Goal: Check status

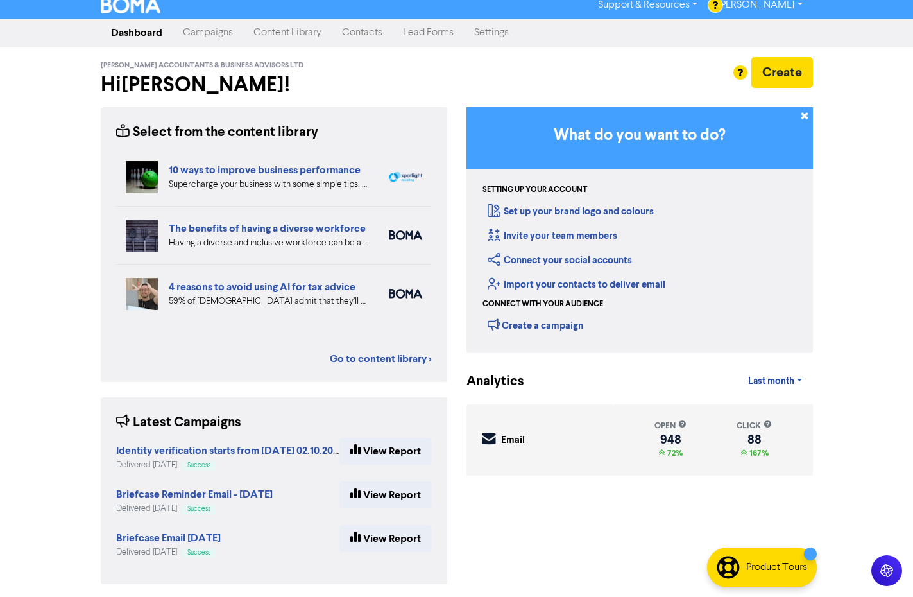
scroll to position [11, 0]
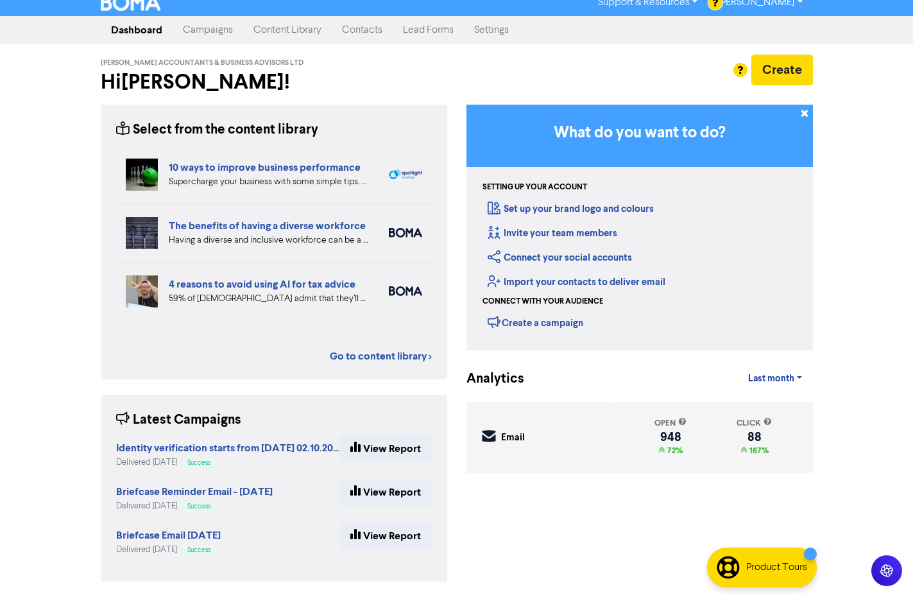
drag, startPoint x: 217, startPoint y: 31, endPoint x: 228, endPoint y: 47, distance: 19.8
click at [217, 32] on link "Campaigns" at bounding box center [208, 30] width 71 height 26
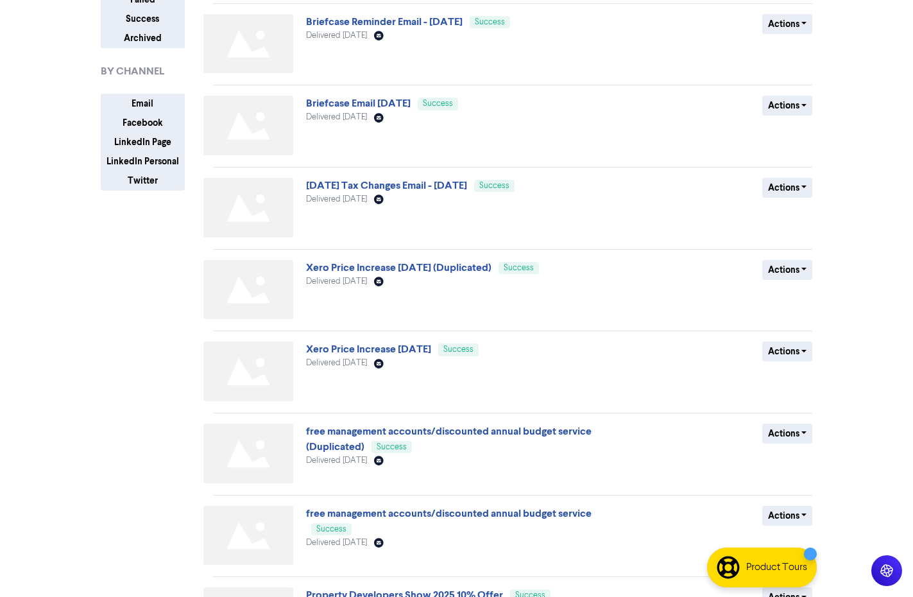
scroll to position [192, 0]
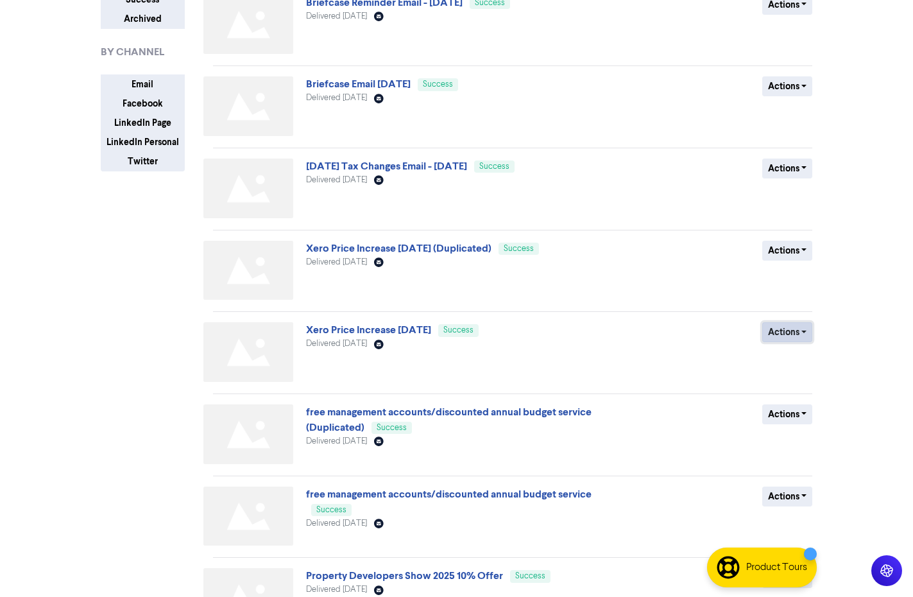
click at [803, 330] on button "Actions" at bounding box center [787, 332] width 51 height 20
click at [348, 332] on link "Xero Price Increase [DATE]" at bounding box center [368, 329] width 125 height 13
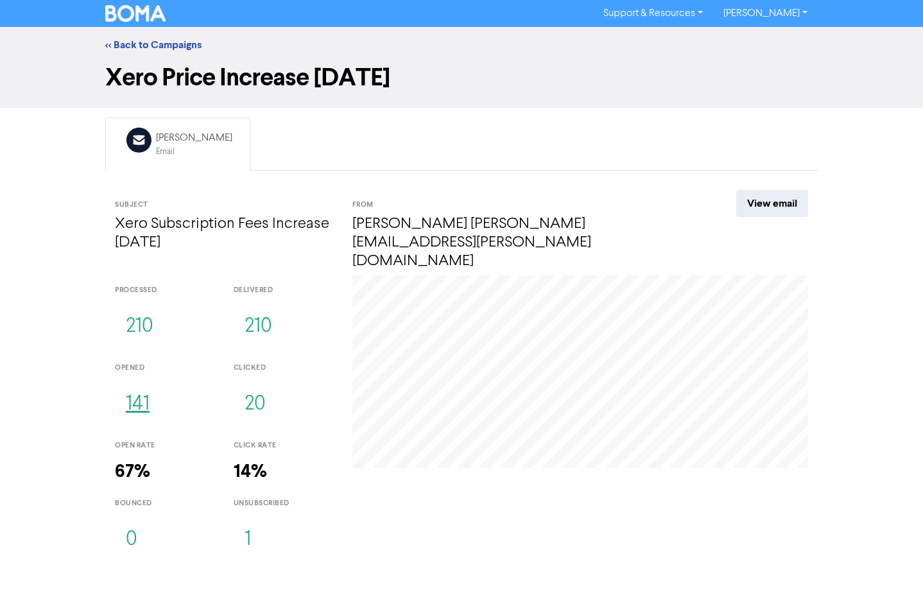
click at [138, 390] on button "141" at bounding box center [138, 404] width 46 height 42
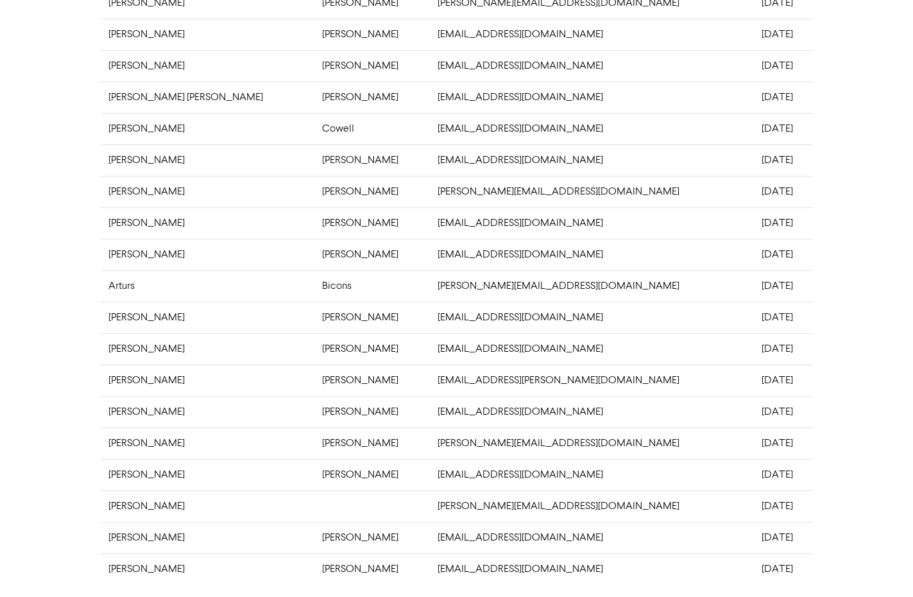
scroll to position [239, 0]
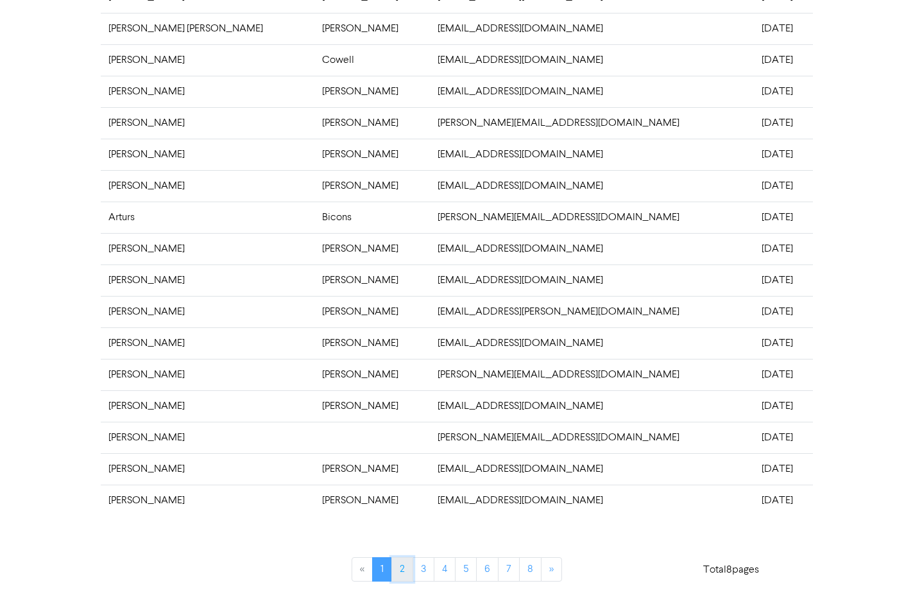
click at [402, 570] on link "2" at bounding box center [402, 569] width 22 height 24
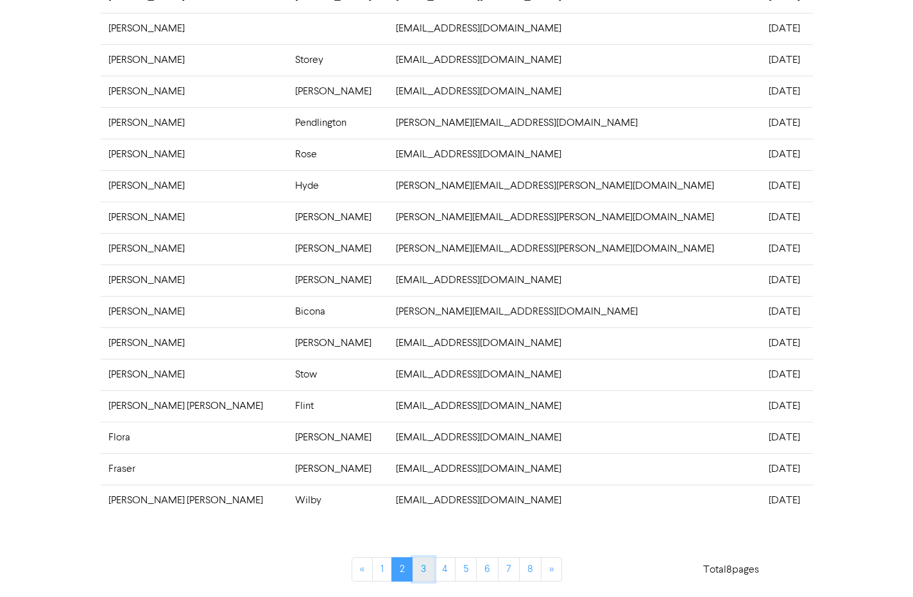
click at [423, 574] on link "3" at bounding box center [424, 569] width 22 height 24
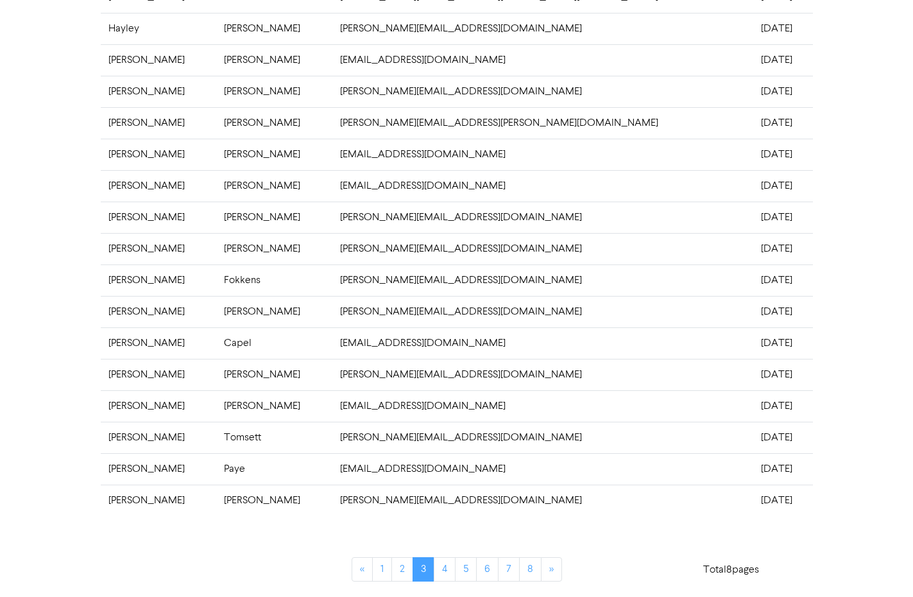
click at [444, 341] on td "[EMAIL_ADDRESS][DOMAIN_NAME]" at bounding box center [543, 342] width 422 height 31
click at [753, 341] on td "[DATE]" at bounding box center [782, 342] width 59 height 31
click at [753, 344] on td "[DATE]" at bounding box center [782, 342] width 59 height 31
click at [454, 343] on td "[EMAIL_ADDRESS][DOMAIN_NAME]" at bounding box center [543, 342] width 422 height 31
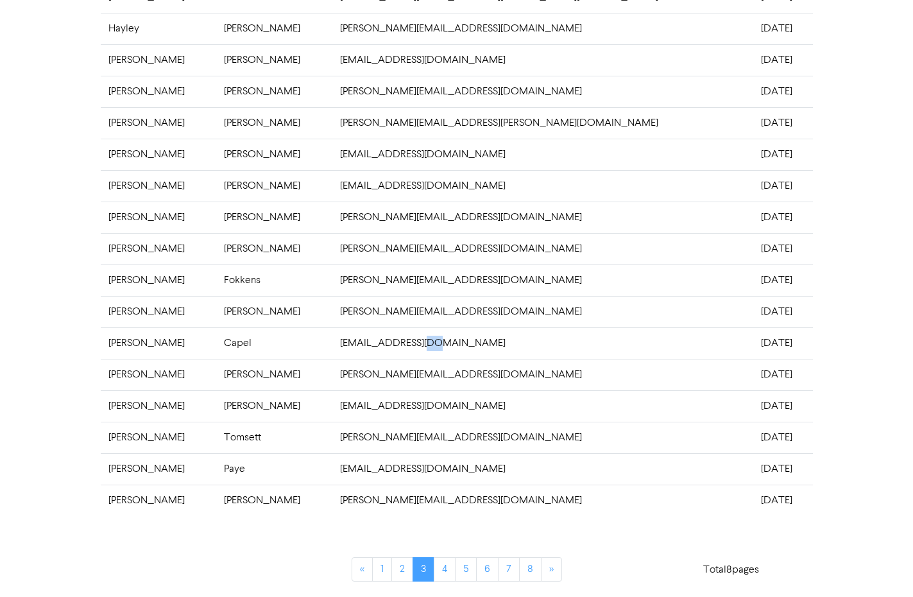
click at [454, 343] on td "[EMAIL_ADDRESS][DOMAIN_NAME]" at bounding box center [543, 342] width 422 height 31
drag, startPoint x: 454, startPoint y: 343, endPoint x: 527, endPoint y: 338, distance: 72.7
click at [526, 338] on td "[EMAIL_ADDRESS][DOMAIN_NAME]" at bounding box center [543, 342] width 422 height 31
click at [753, 341] on td "[DATE]" at bounding box center [782, 342] width 59 height 31
click at [51, 92] on div "CAMPAIGNS > XERO PRICE INCREASE [DATE] > EMAIL ACTIVITY Email activity OPENED F…" at bounding box center [456, 192] width 913 height 809
